Goal: Task Accomplishment & Management: Manage account settings

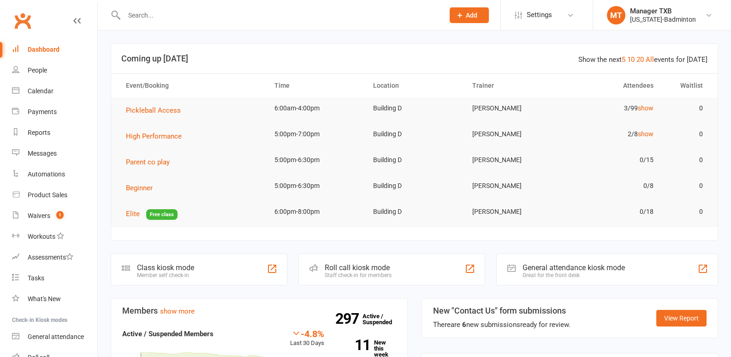
click at [148, 16] on input "text" at bounding box center [279, 15] width 316 height 13
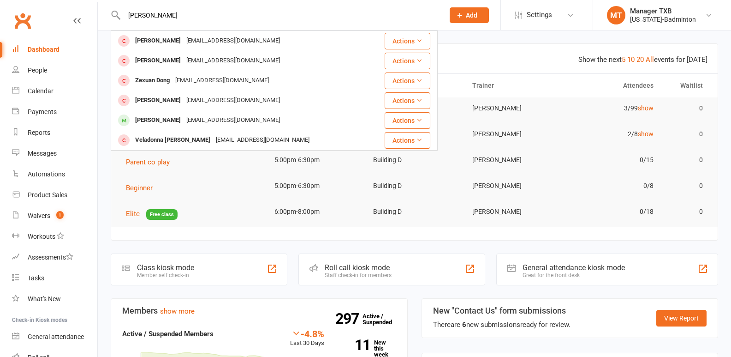
type input "donna"
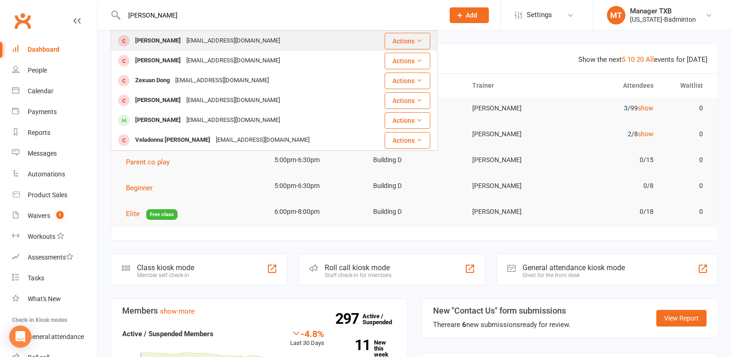
click at [187, 39] on div "[EMAIL_ADDRESS][DOMAIN_NAME]" at bounding box center [233, 40] width 99 height 13
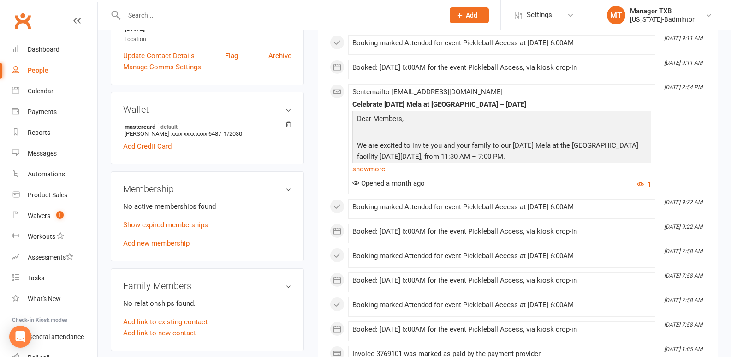
scroll to position [221, 0]
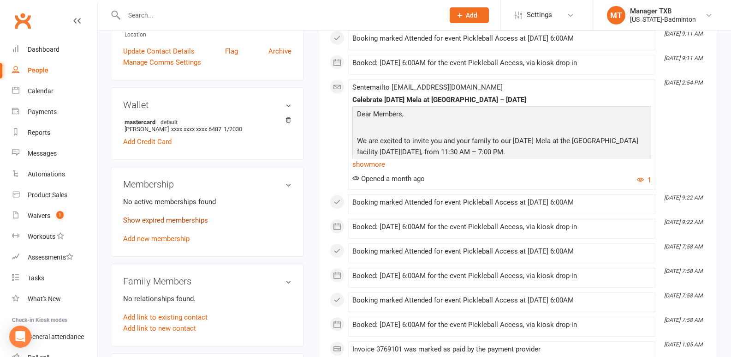
click at [154, 220] on link "Show expired memberships" at bounding box center [165, 220] width 85 height 8
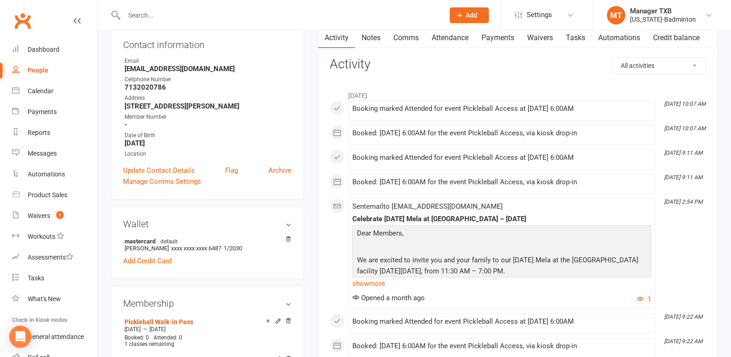
scroll to position [6, 0]
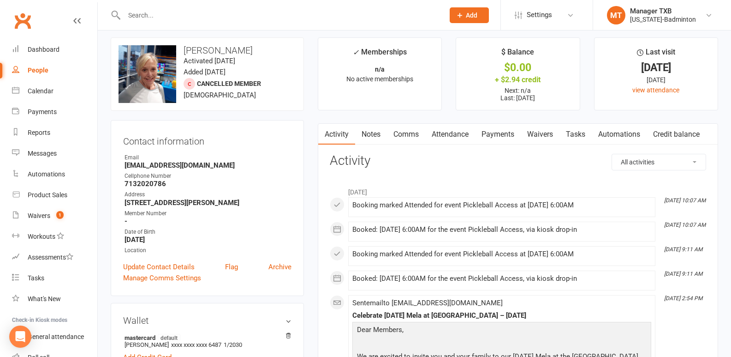
click at [542, 135] on link "Waivers" at bounding box center [540, 134] width 39 height 21
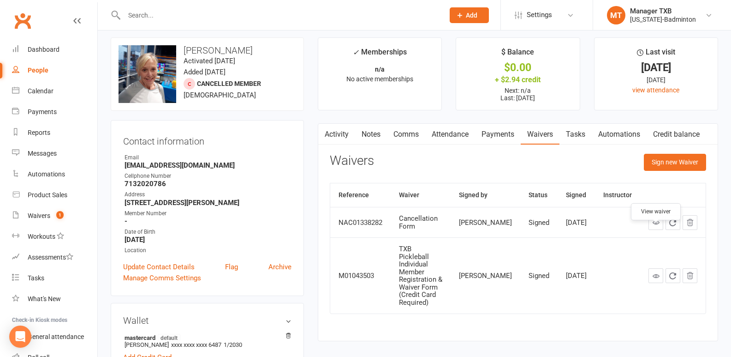
click at [656, 226] on icon at bounding box center [656, 222] width 7 height 7
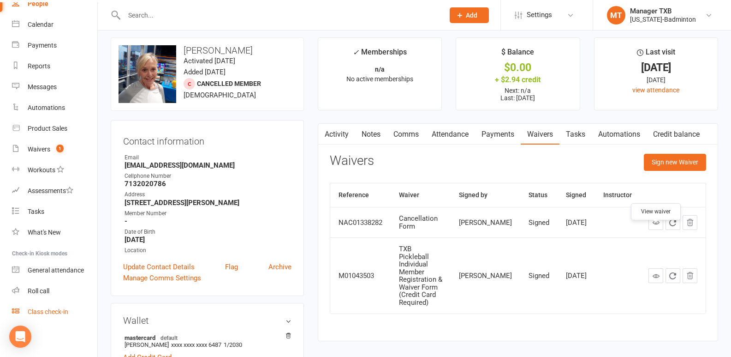
click at [59, 315] on div "Class check-in" at bounding box center [48, 311] width 41 height 7
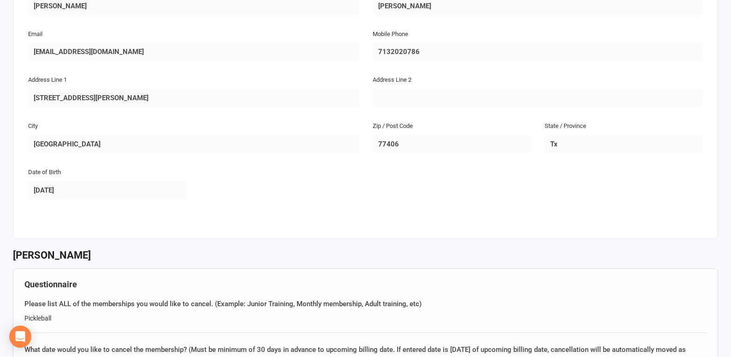
scroll to position [304, 0]
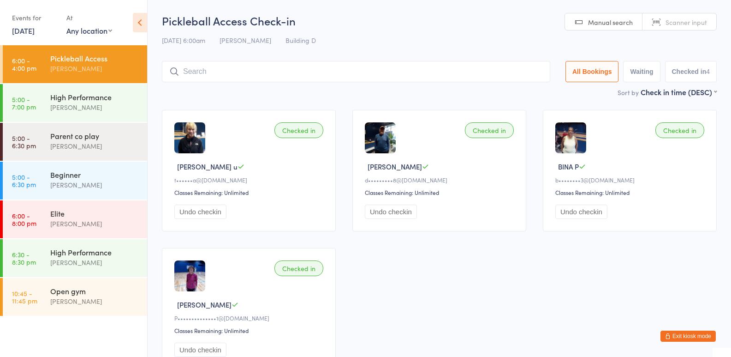
click at [666, 338] on icon "button" at bounding box center [668, 336] width 6 height 6
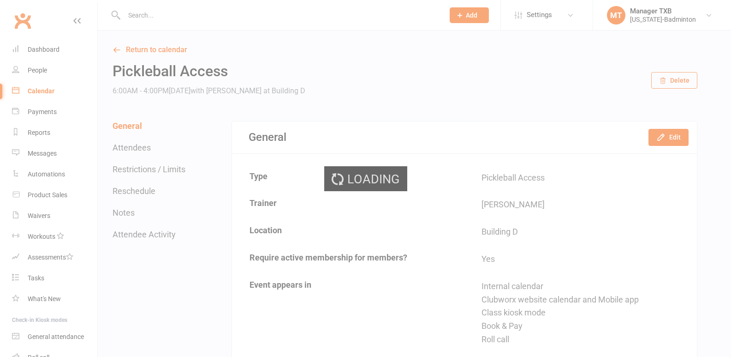
click at [137, 18] on div "Loading" at bounding box center [365, 178] width 731 height 357
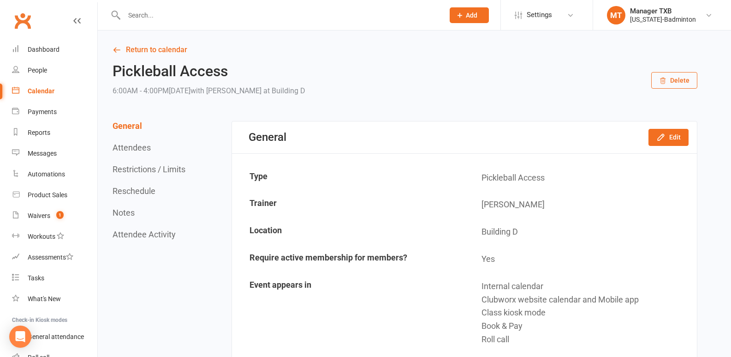
click at [136, 15] on input "text" at bounding box center [279, 15] width 316 height 13
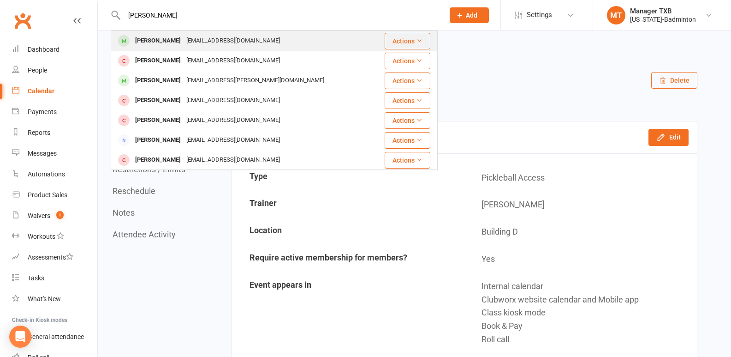
type input "paridhi"
click at [163, 42] on div "Paridhi Singi" at bounding box center [157, 40] width 51 height 13
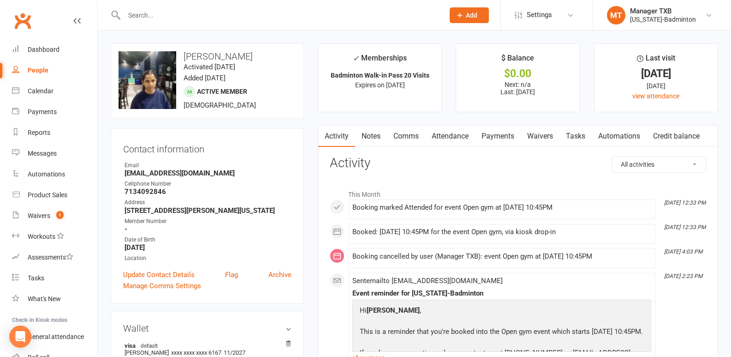
click at [499, 137] on link "Payments" at bounding box center [498, 135] width 46 height 21
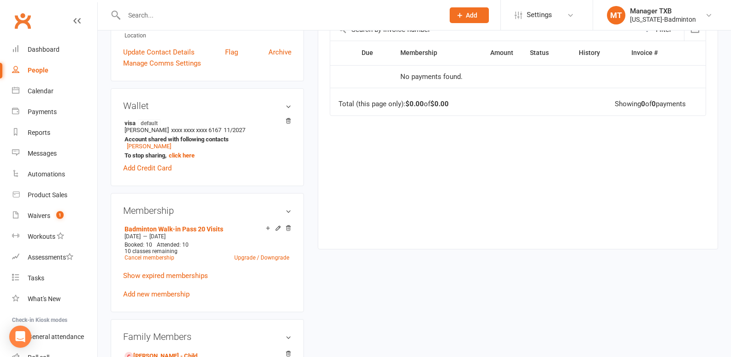
scroll to position [350, 0]
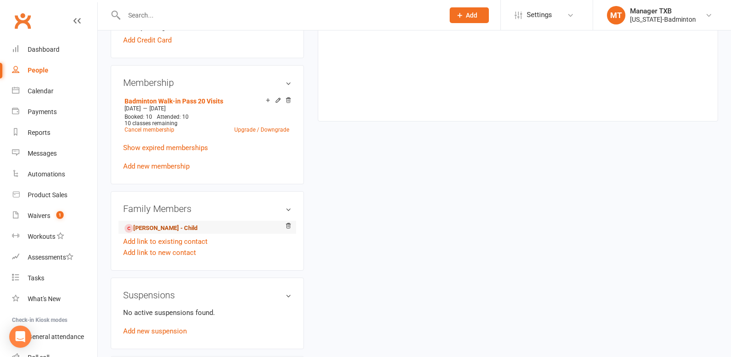
click at [155, 227] on link "Suveer Singh - Child" at bounding box center [161, 228] width 73 height 10
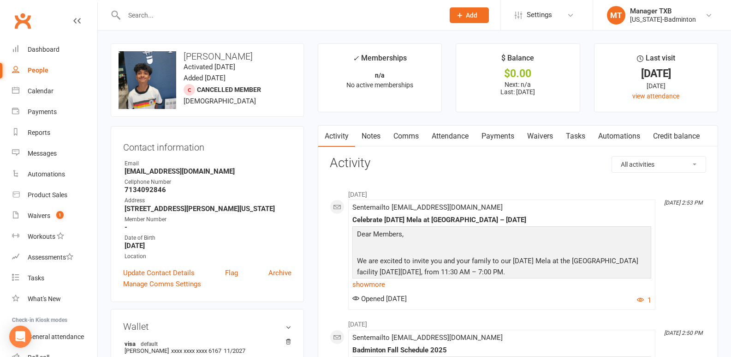
click at [505, 138] on link "Payments" at bounding box center [498, 135] width 46 height 21
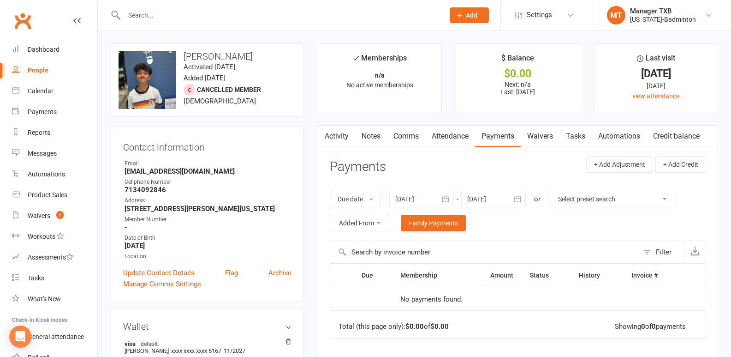
scroll to position [163, 0]
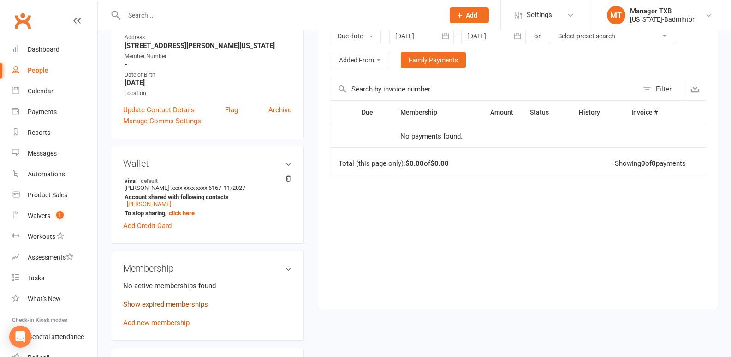
click at [145, 304] on link "Show expired memberships" at bounding box center [165, 304] width 85 height 8
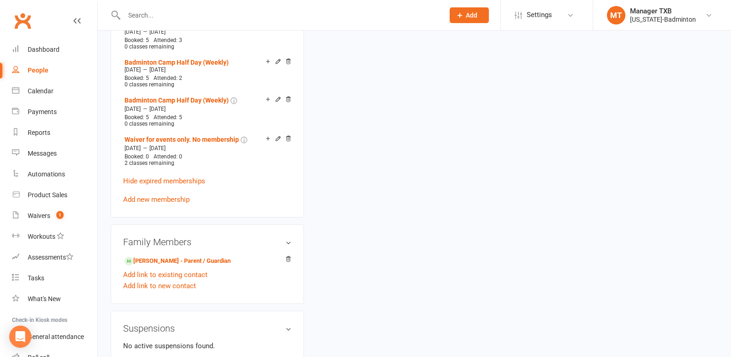
scroll to position [587, 0]
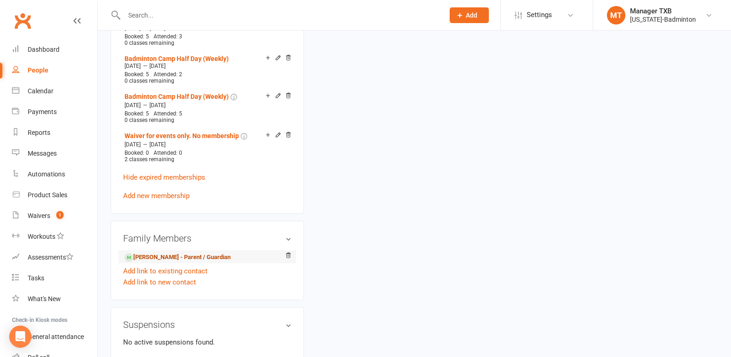
click at [184, 252] on link "Paridhi Singi - Parent / Guardian" at bounding box center [178, 257] width 106 height 10
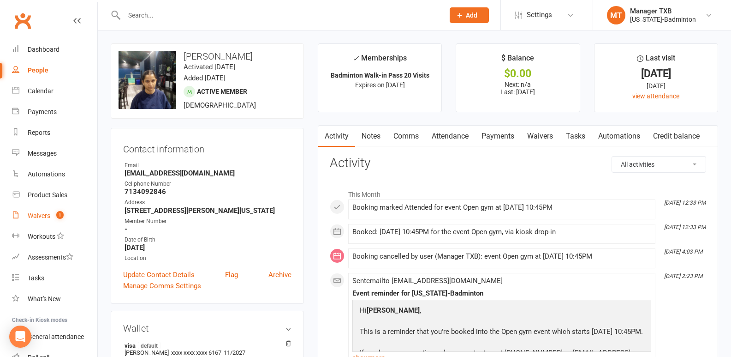
click at [49, 215] on div "Waivers" at bounding box center [39, 215] width 23 height 7
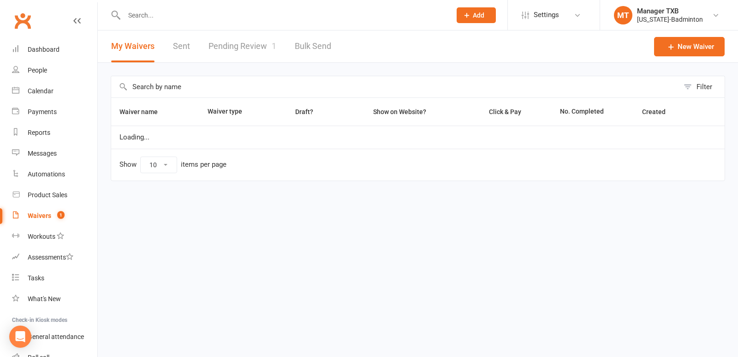
select select "100"
click at [250, 52] on link "Pending Review 1" at bounding box center [242, 46] width 68 height 32
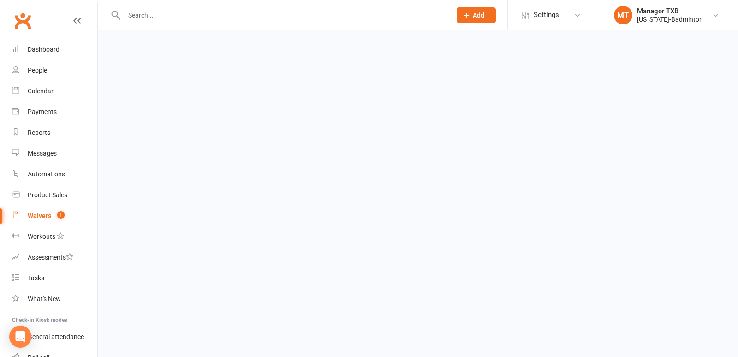
select select "25"
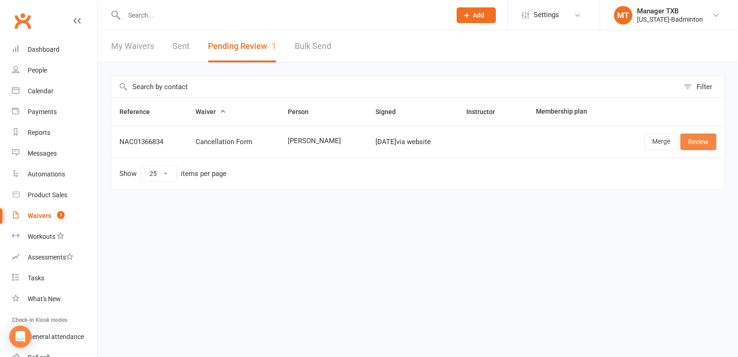
click at [697, 146] on link "Review" at bounding box center [698, 141] width 36 height 17
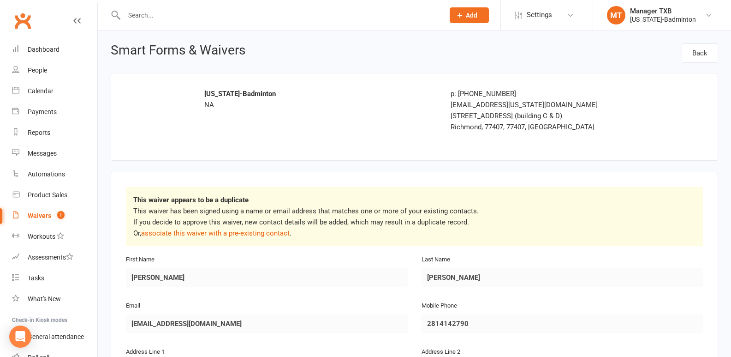
scroll to position [577, 0]
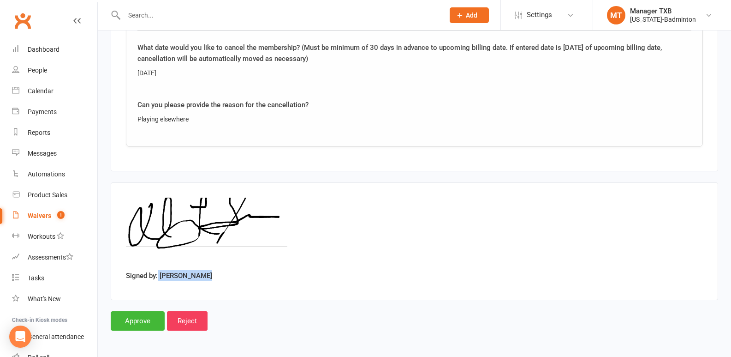
drag, startPoint x: 158, startPoint y: 277, endPoint x: 234, endPoint y: 272, distance: 76.3
click at [234, 272] on div "Signed by: Diane Simmons" at bounding box center [414, 240] width 577 height 87
copy label "Diane Simmons"
click at [145, 19] on input "text" at bounding box center [279, 15] width 316 height 13
paste input "Diane Simmons"
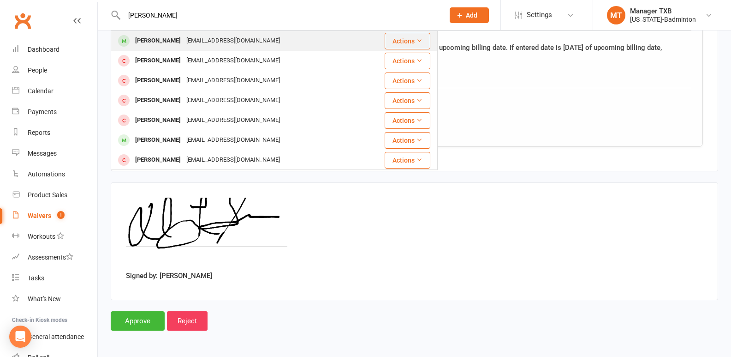
type input "Diane Simmons"
click at [152, 37] on div "Diane Simmons" at bounding box center [157, 40] width 51 height 13
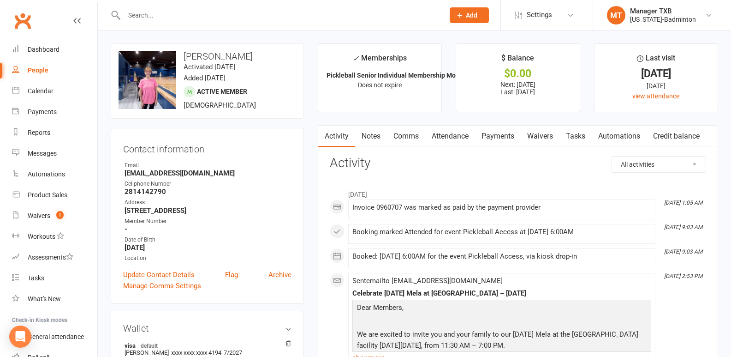
click at [495, 129] on link "Payments" at bounding box center [498, 135] width 46 height 21
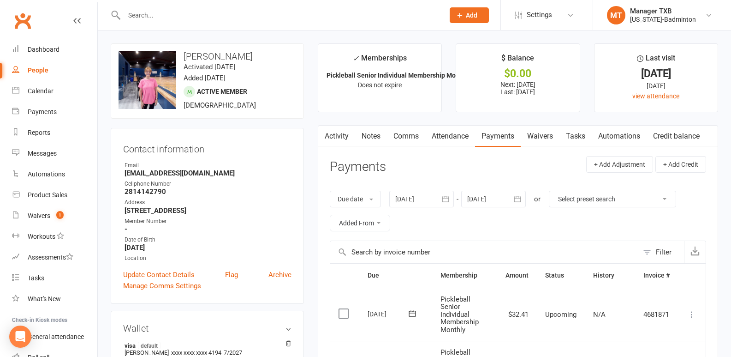
click at [541, 130] on link "Waivers" at bounding box center [540, 135] width 39 height 21
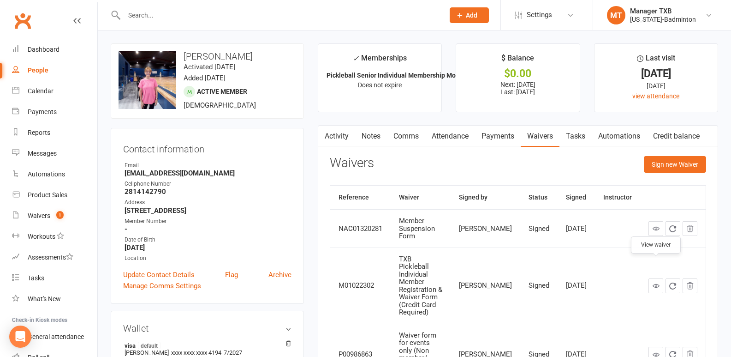
click at [656, 282] on icon at bounding box center [656, 285] width 7 height 7
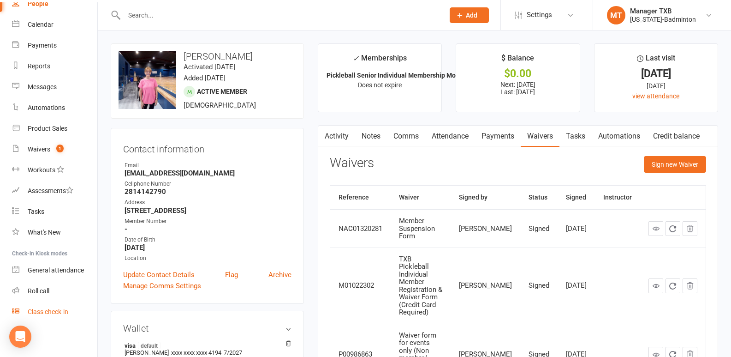
click at [58, 311] on div "Class check-in" at bounding box center [48, 311] width 41 height 7
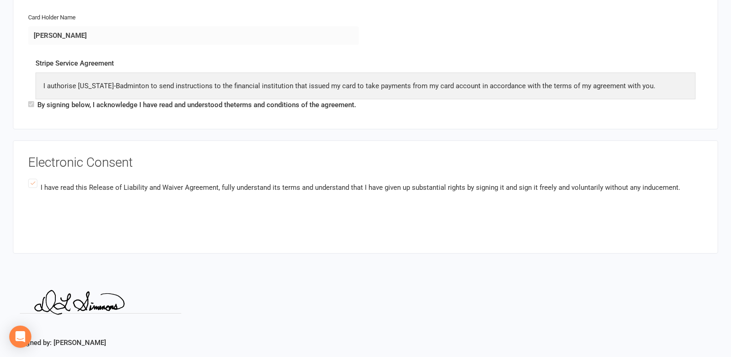
scroll to position [1178, 0]
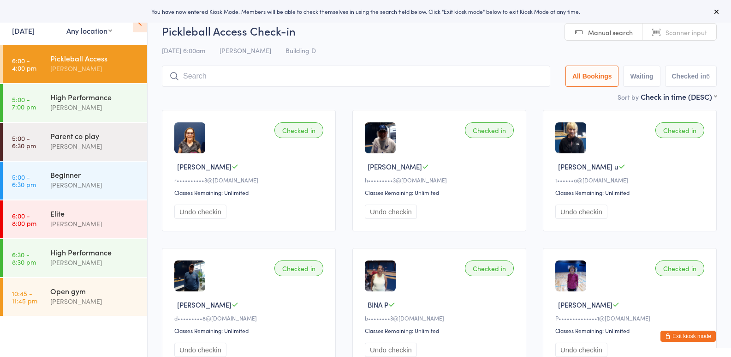
scroll to position [75, 0]
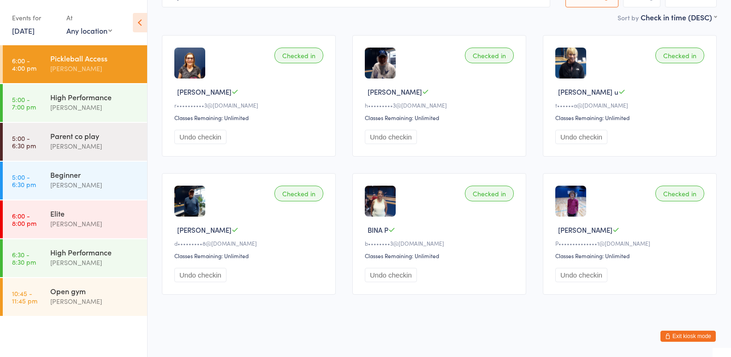
click at [681, 334] on button "Exit kiosk mode" at bounding box center [688, 335] width 55 height 11
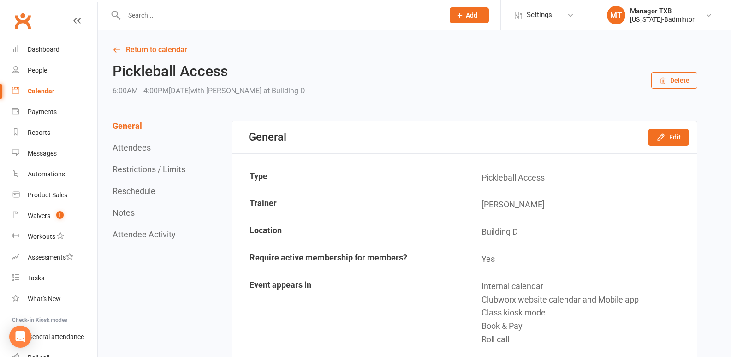
click at [127, 14] on input "text" at bounding box center [279, 15] width 316 height 13
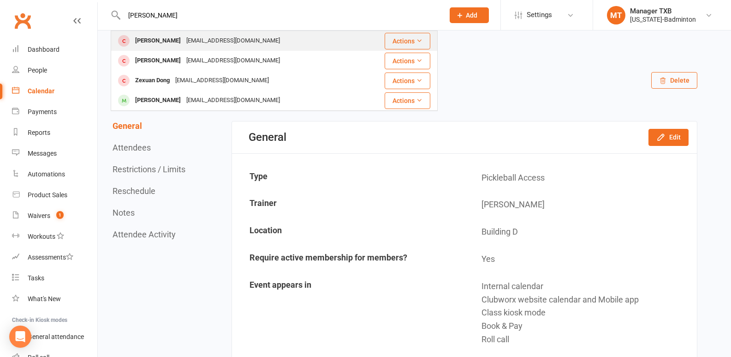
type input "[PERSON_NAME]"
click at [202, 35] on div "[EMAIL_ADDRESS][DOMAIN_NAME]" at bounding box center [233, 40] width 99 height 13
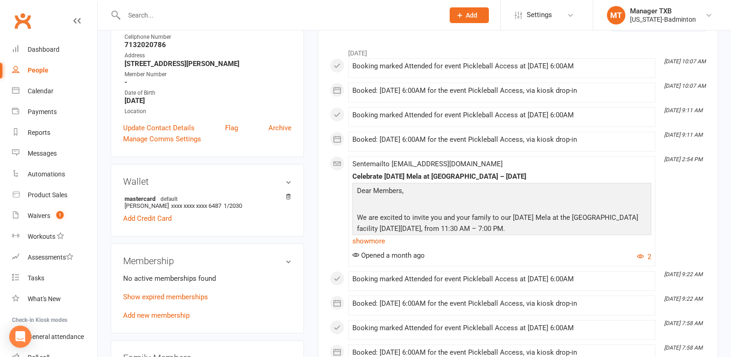
scroll to position [153, 0]
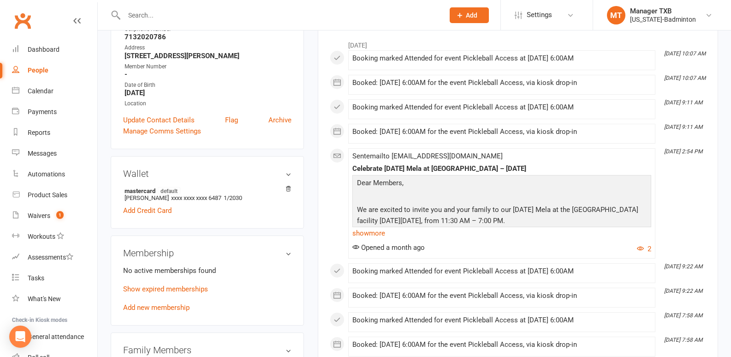
click at [287, 185] on div "Wallet mastercard default Donna K xxxx xxxx xxxx 6487 1/2030 Add Credit Card" at bounding box center [207, 192] width 193 height 72
click at [288, 193] on icon at bounding box center [288, 189] width 6 height 8
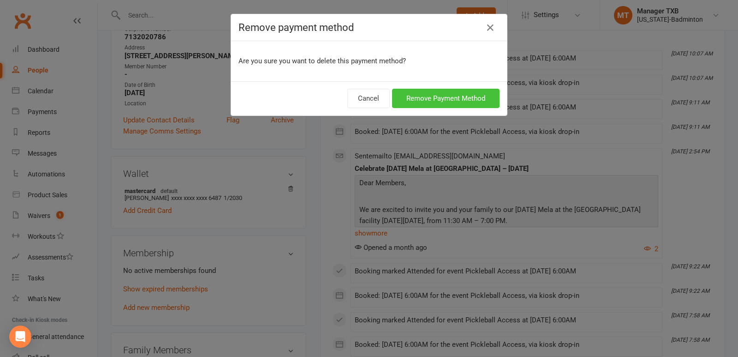
click at [456, 100] on button "Remove Payment Method" at bounding box center [445, 98] width 107 height 19
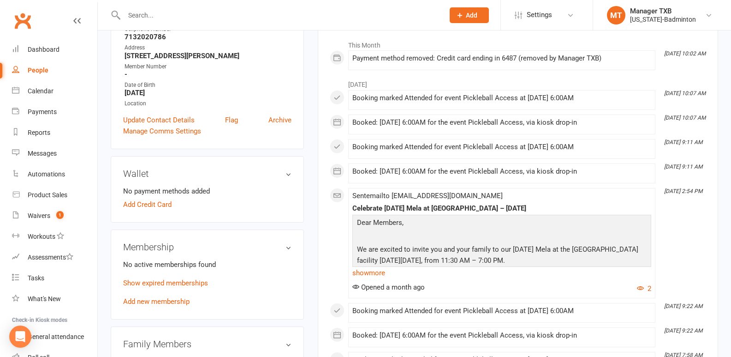
click at [140, 195] on li "No payment methods added" at bounding box center [207, 190] width 168 height 11
click at [139, 202] on link "Add Credit Card" at bounding box center [147, 204] width 48 height 11
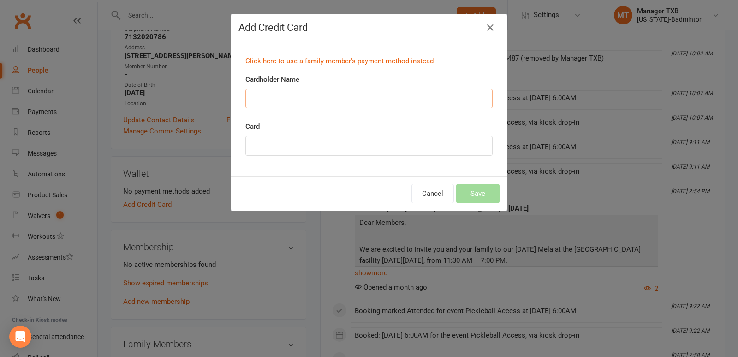
click at [299, 103] on input "Cardholder Name" at bounding box center [368, 98] width 247 height 19
click at [328, 172] on div "Click here to use a family member's payment method instead Cardholder Name Card" at bounding box center [369, 108] width 276 height 135
click at [286, 98] on input "Cardholder Name" at bounding box center [368, 98] width 247 height 19
type input "Donna K Rooney"
click at [469, 191] on button "Save" at bounding box center [477, 193] width 43 height 19
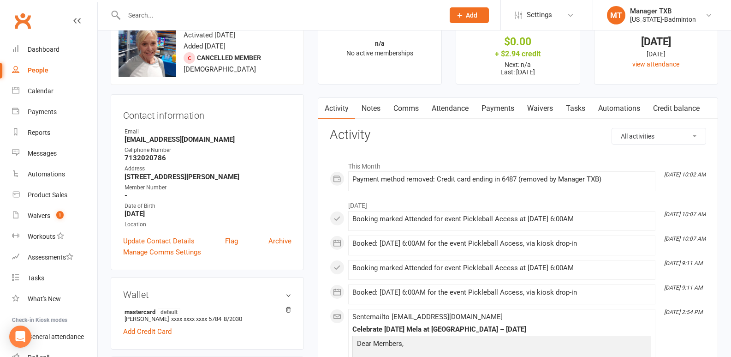
scroll to position [27, 0]
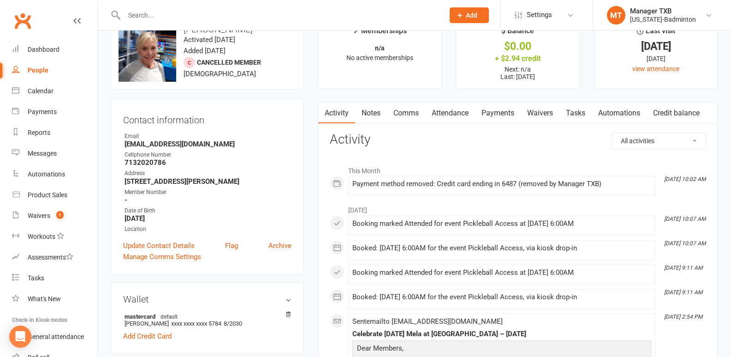
click at [504, 111] on link "Payments" at bounding box center [498, 112] width 46 height 21
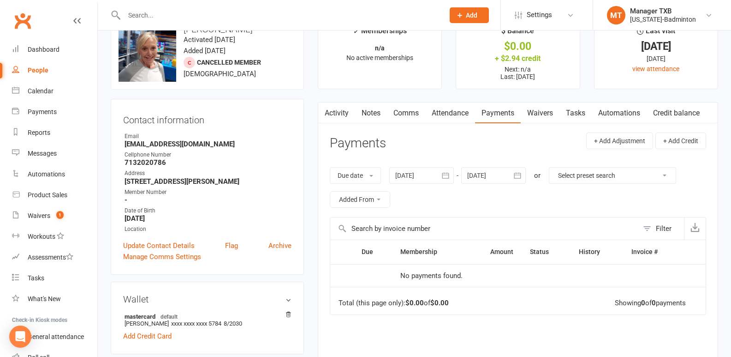
click at [416, 179] on div at bounding box center [421, 175] width 65 height 17
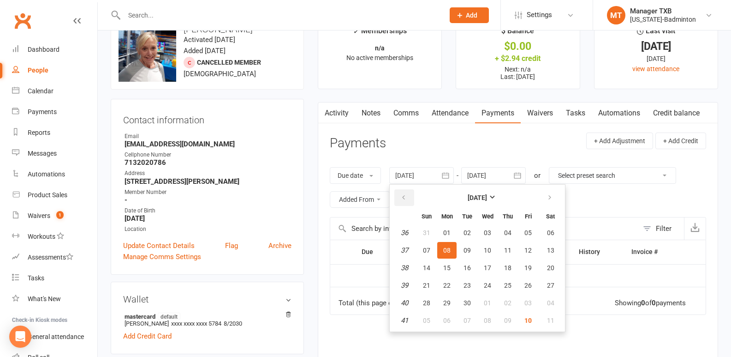
click at [401, 194] on button "button" at bounding box center [404, 197] width 20 height 17
click at [403, 195] on icon "button" at bounding box center [403, 197] width 6 height 7
click at [424, 268] on button "13" at bounding box center [426, 267] width 19 height 17
type input "13 Jul 2025"
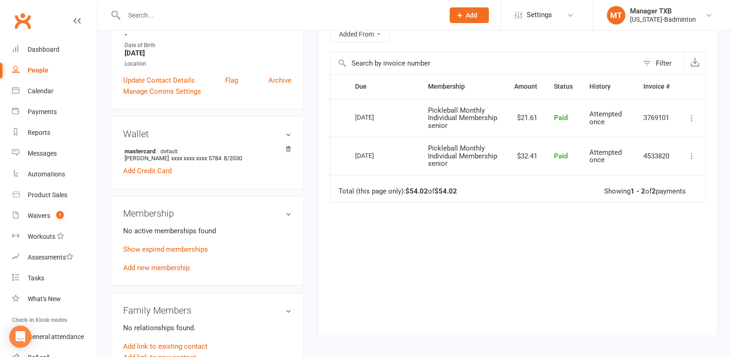
scroll to position [190, 0]
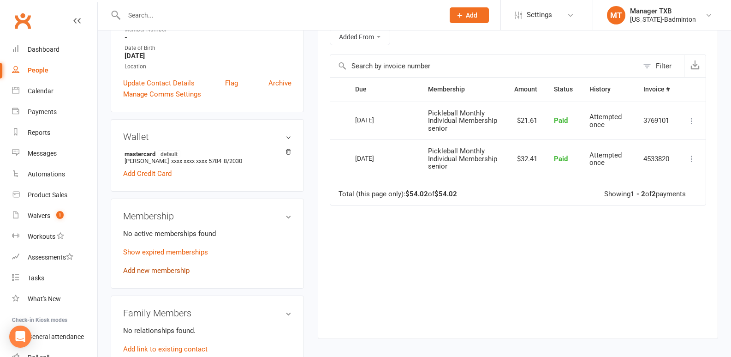
click at [146, 272] on link "Add new membership" at bounding box center [156, 270] width 66 height 8
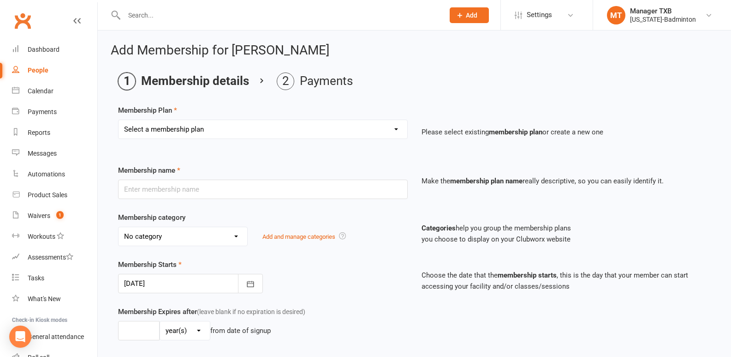
click at [223, 133] on select "Select a membership plan Create new Membership Plan Badminton Walk-in Pass 1 Vi…" at bounding box center [263, 129] width 289 height 18
select select "17"
click at [119, 120] on select "Select a membership plan Create new Membership Plan Badminton Walk-in Pass 1 Vi…" at bounding box center [263, 129] width 289 height 18
type input "Pickleball Individual Membership Monthly (Senior)"
select select "14"
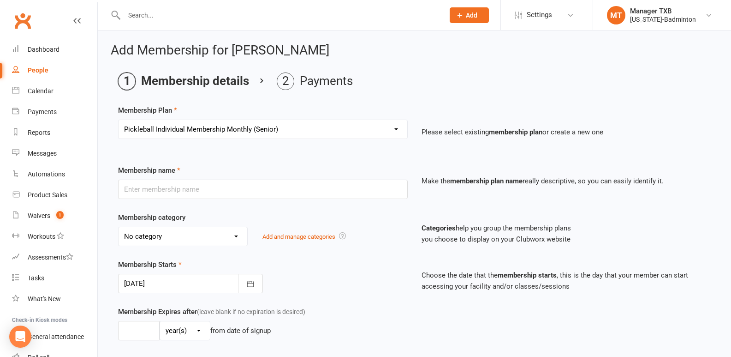
type input "0"
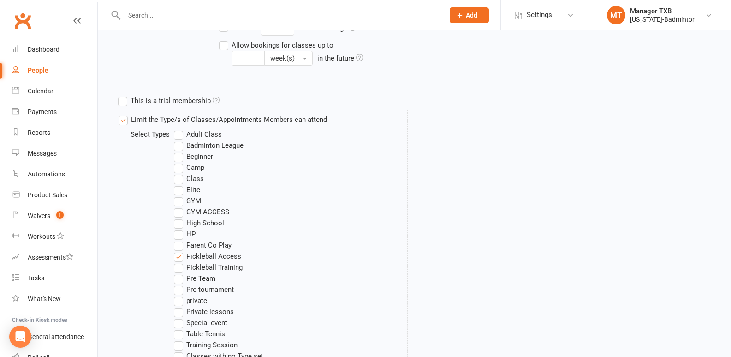
scroll to position [543, 0]
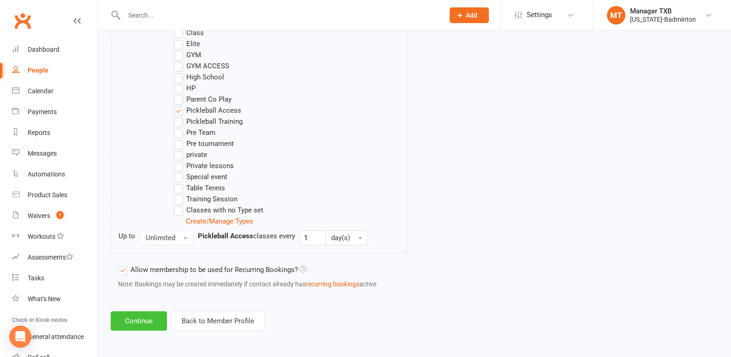
click at [130, 323] on button "Continue" at bounding box center [139, 320] width 56 height 19
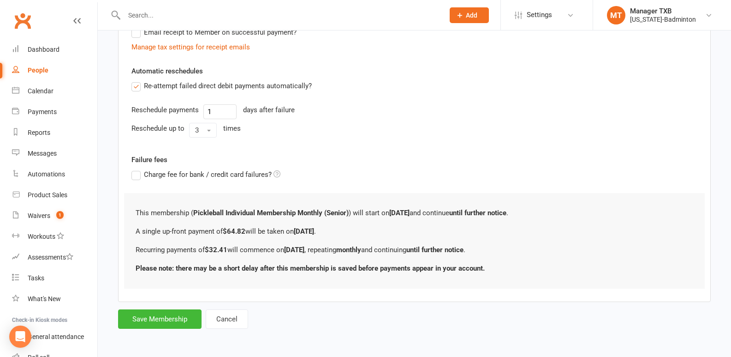
scroll to position [0, 0]
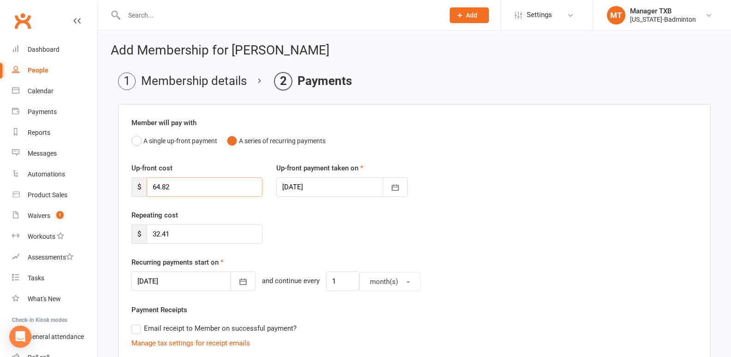
drag, startPoint x: 180, startPoint y: 185, endPoint x: 135, endPoint y: 180, distance: 45.5
click at [135, 180] on div "$ 64.82" at bounding box center [196, 186] width 131 height 19
type input "32.41"
click at [332, 220] on div "Repeating cost $ 32.41" at bounding box center [415, 232] width 580 height 47
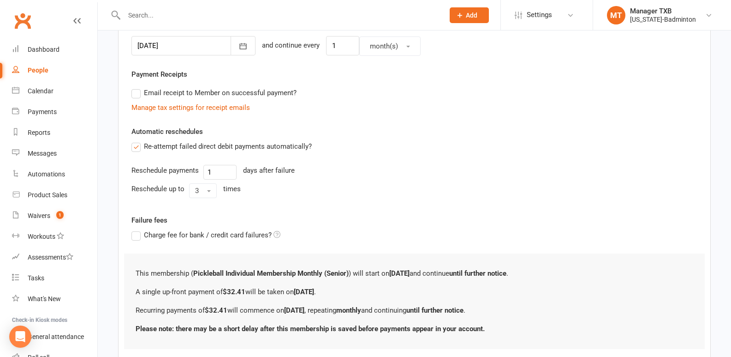
scroll to position [296, 0]
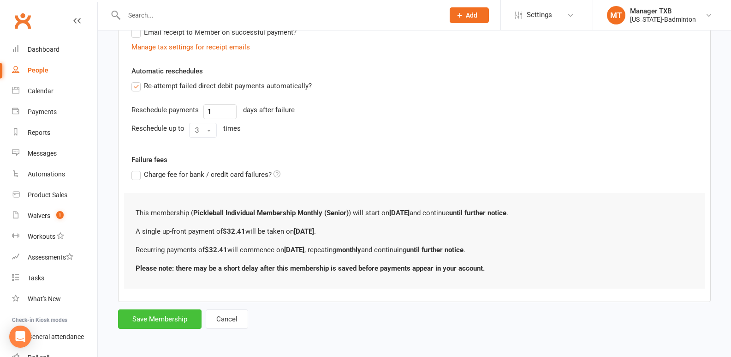
click at [149, 320] on button "Save Membership" at bounding box center [159, 318] width 83 height 19
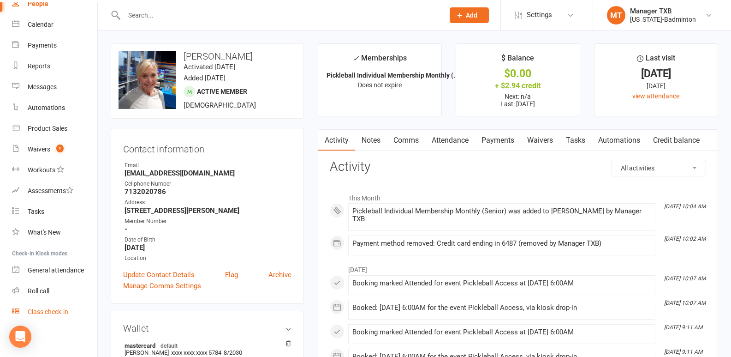
click at [56, 311] on div "Class check-in" at bounding box center [48, 311] width 41 height 7
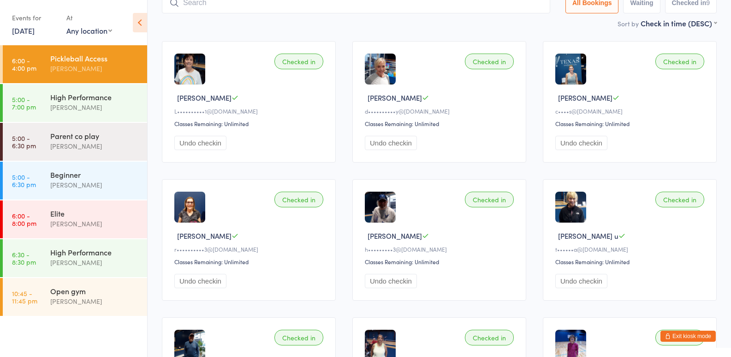
scroll to position [61, 0]
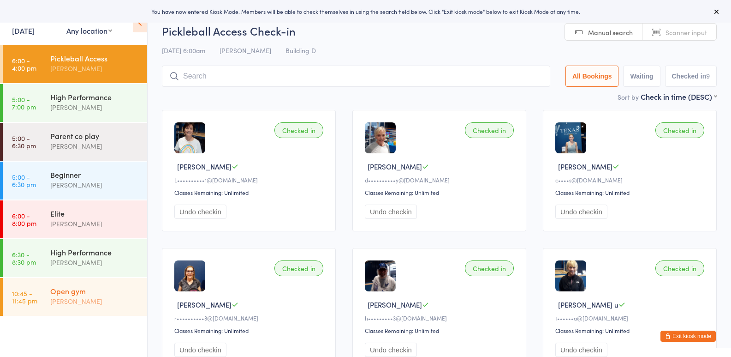
click at [97, 306] on div "Open gym [PERSON_NAME]" at bounding box center [98, 296] width 97 height 36
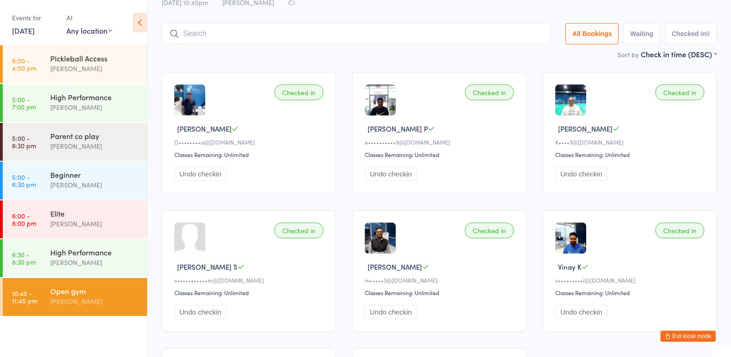
scroll to position [36, 0]
